Goal: Find specific page/section

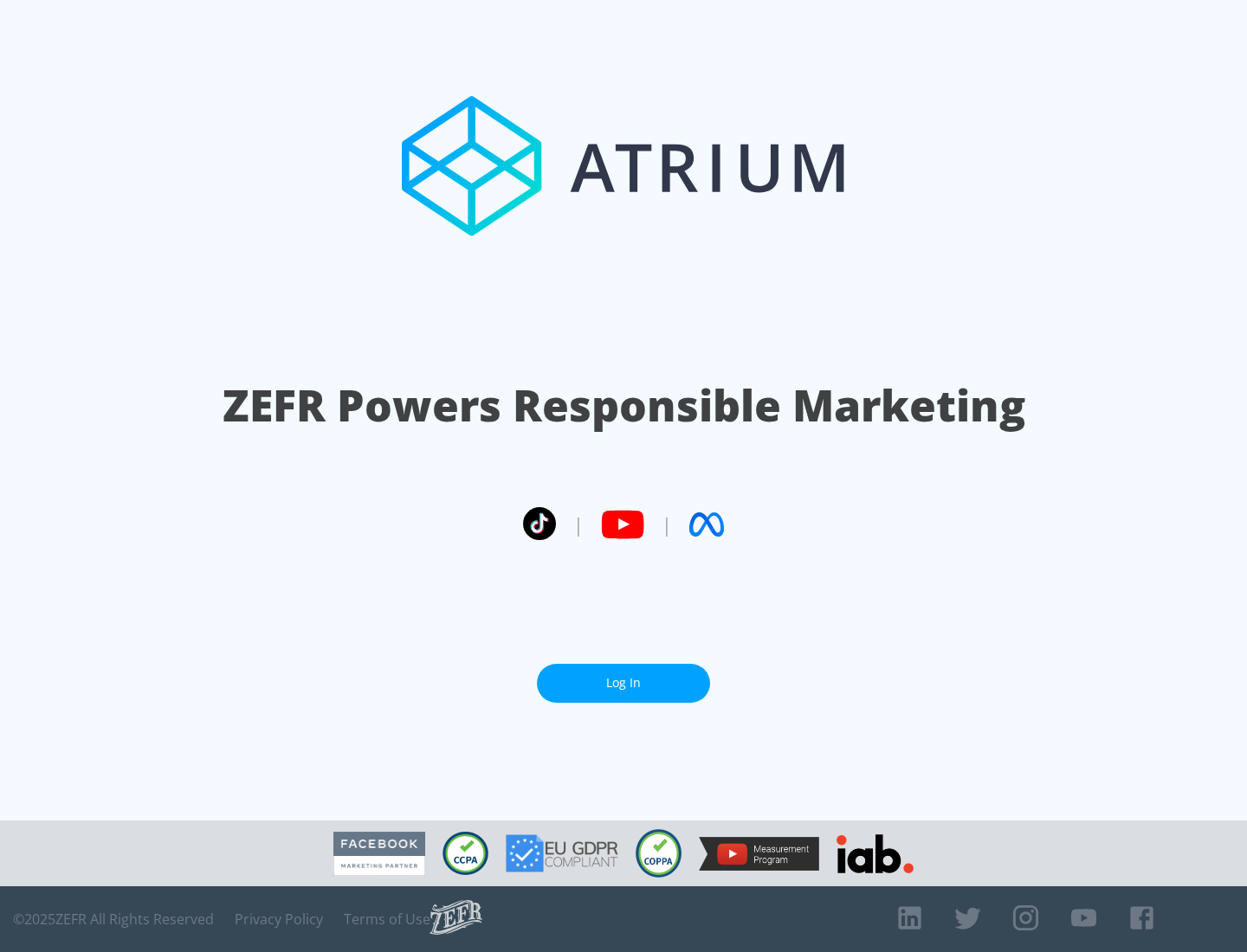
click at [624, 676] on link "Log In" at bounding box center [623, 683] width 173 height 39
